Goal: Transaction & Acquisition: Purchase product/service

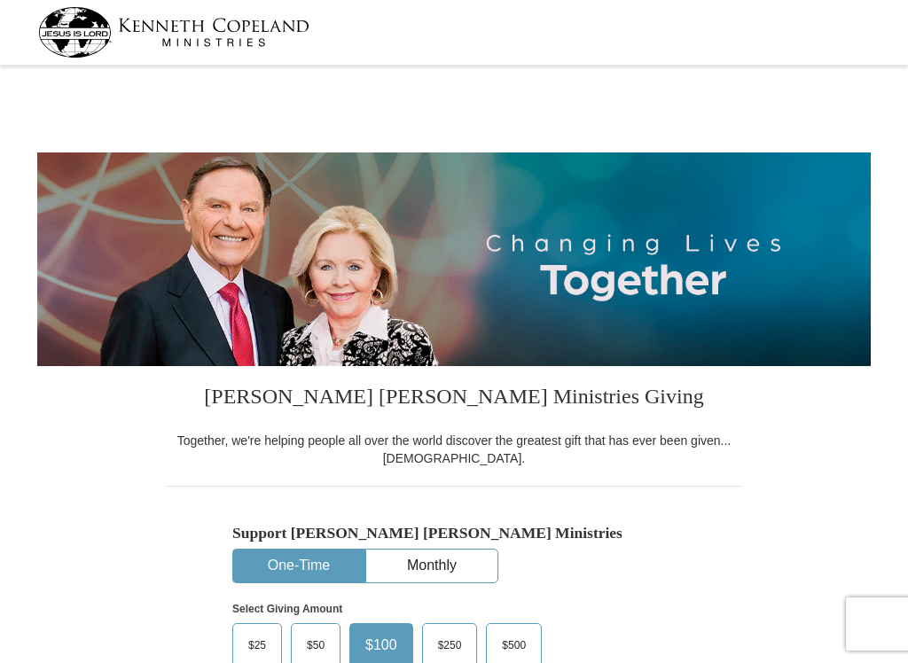
select select "VA"
click at [0, 0] on input "Other" at bounding box center [0, 0] width 0 height 0
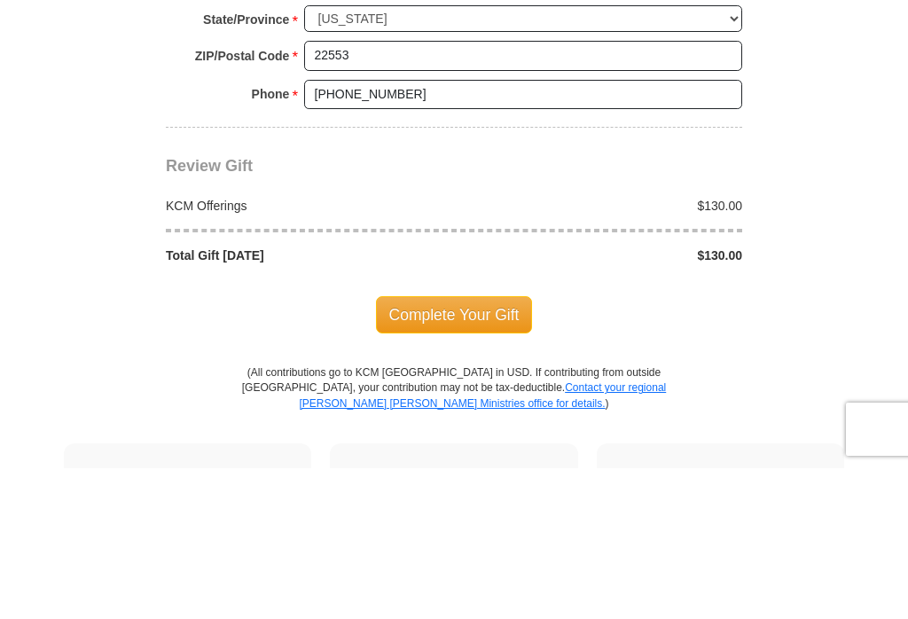
scroll to position [1369, 0]
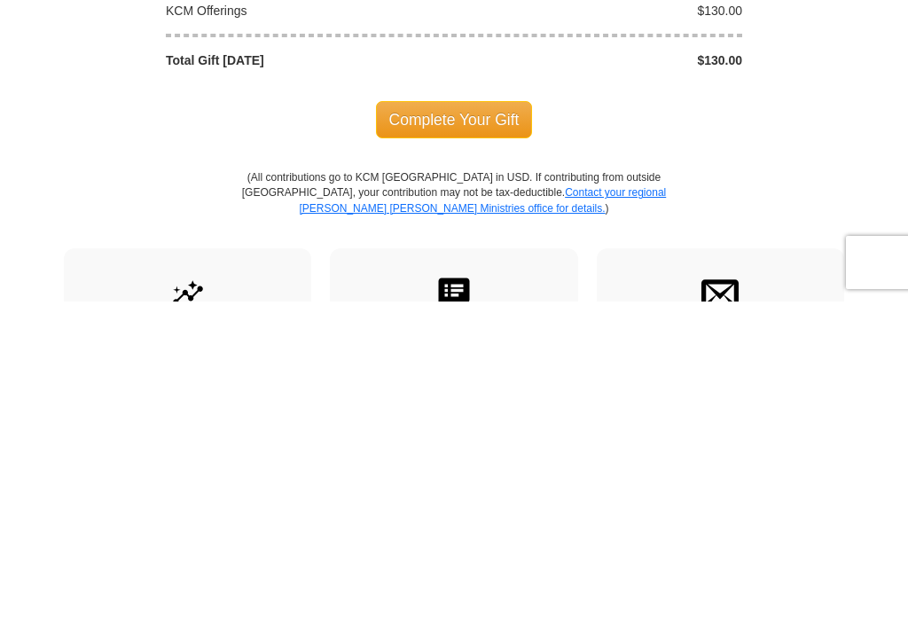
type input "130"
click at [434, 418] on span "Complete Your Gift" at bounding box center [454, 436] width 157 height 37
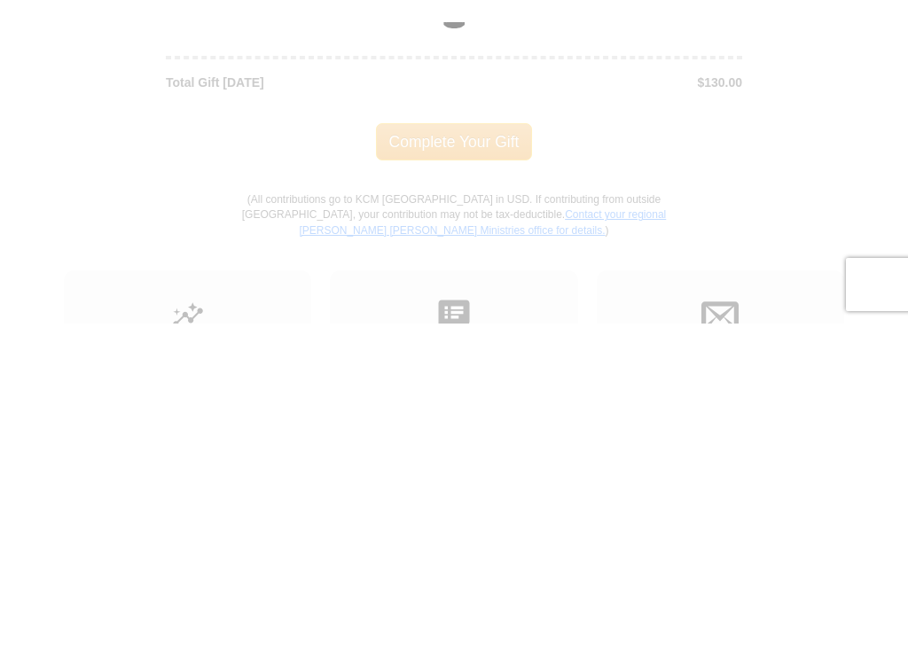
scroll to position [1687, 0]
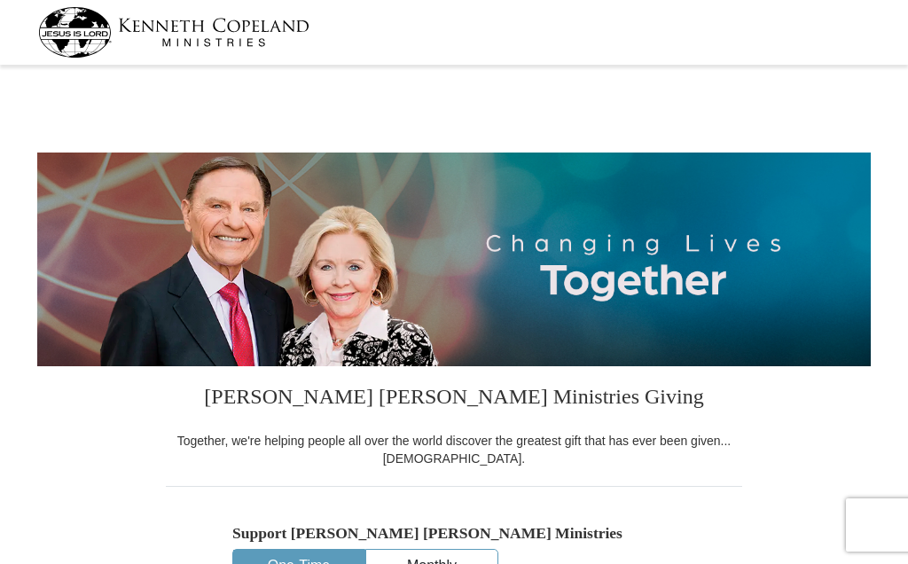
select select "VA"
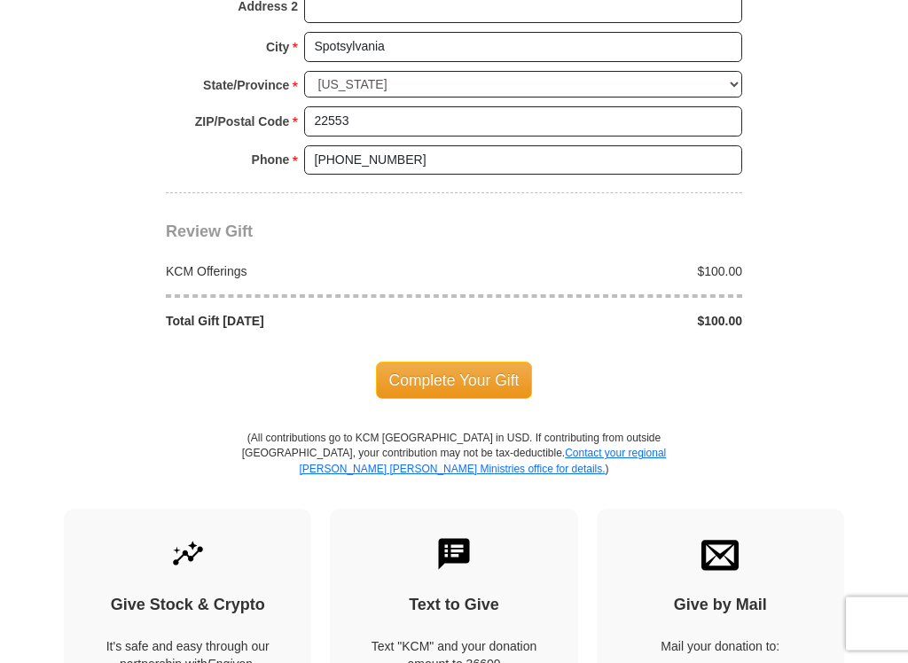
scroll to position [1426, 0]
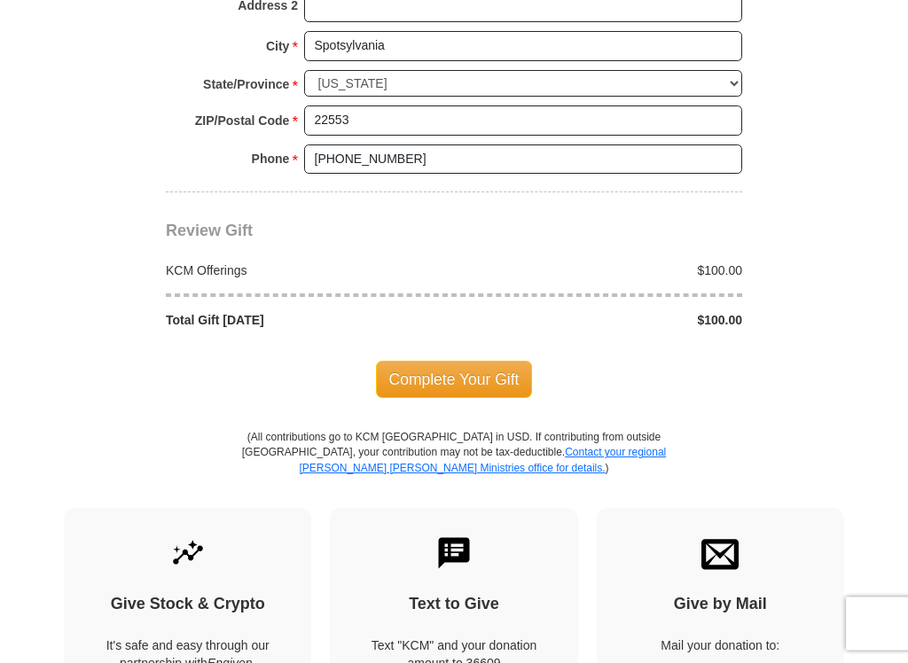
click at [496, 362] on span "Complete Your Gift" at bounding box center [454, 380] width 157 height 37
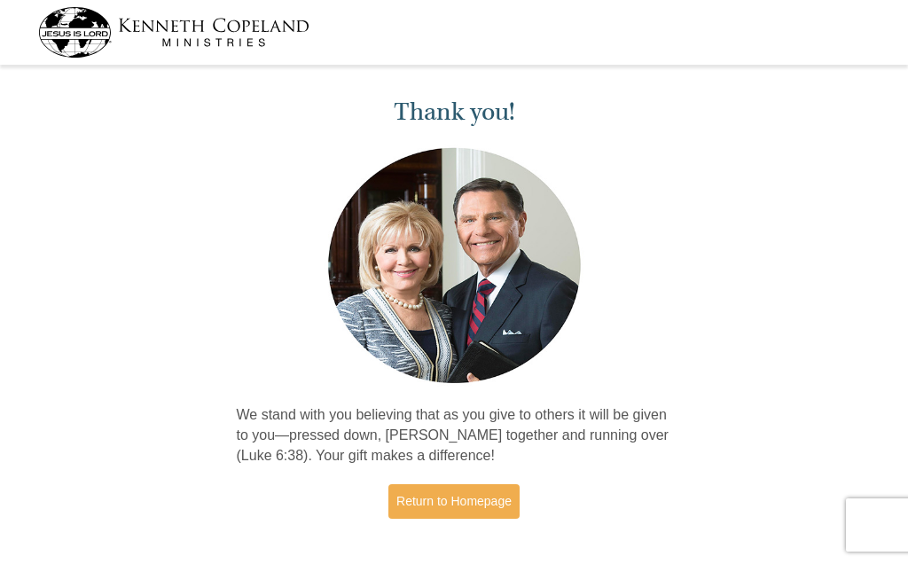
click at [499, 497] on link "Return to Homepage" at bounding box center [453, 501] width 131 height 35
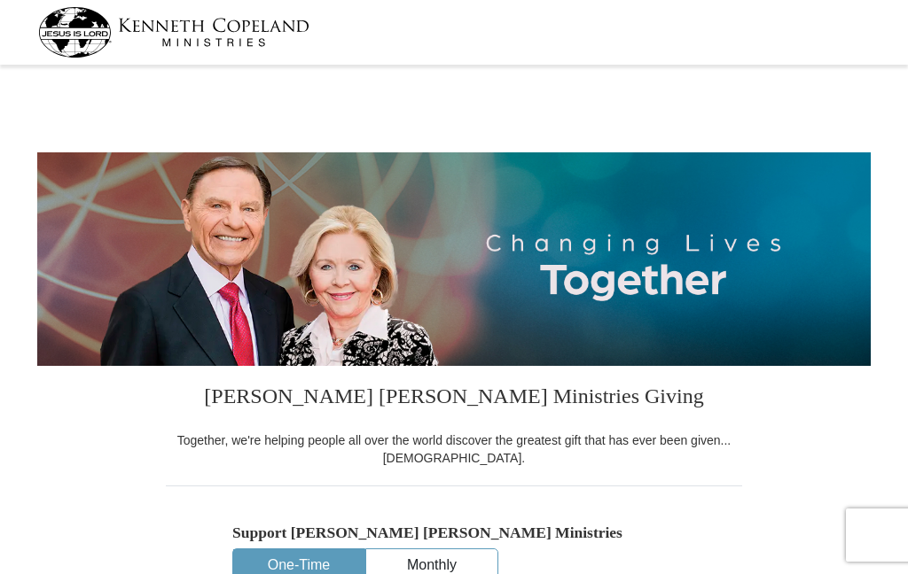
select select "VA"
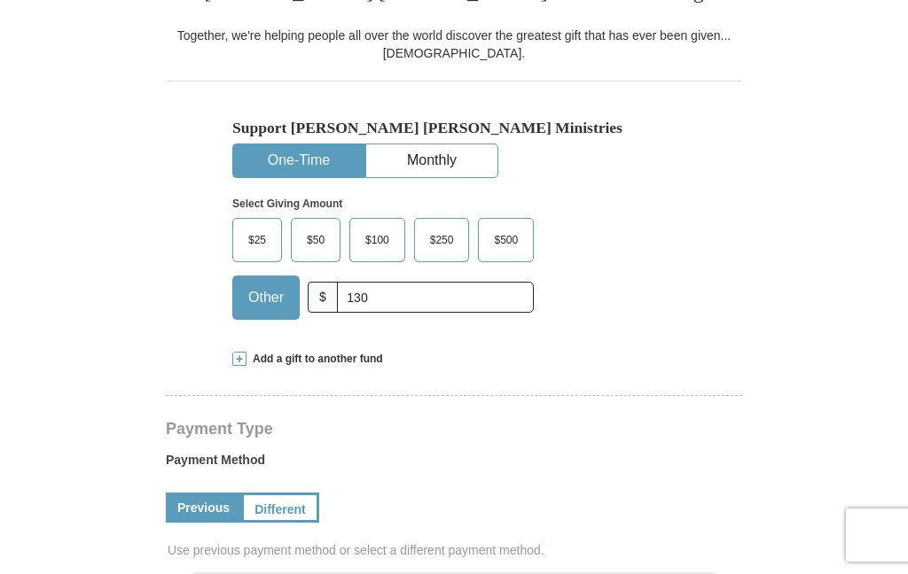
scroll to position [405, 0]
